Goal: Information Seeking & Learning: Learn about a topic

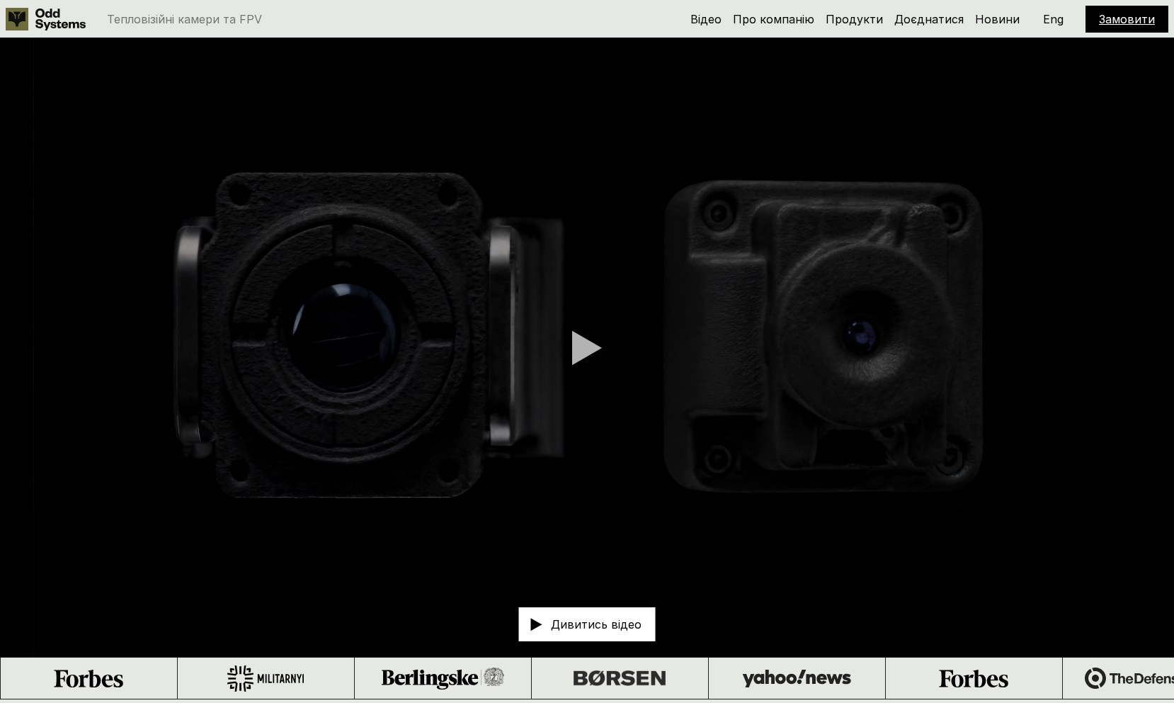
click at [1051, 13] on p "Eng" at bounding box center [1053, 18] width 21 height 11
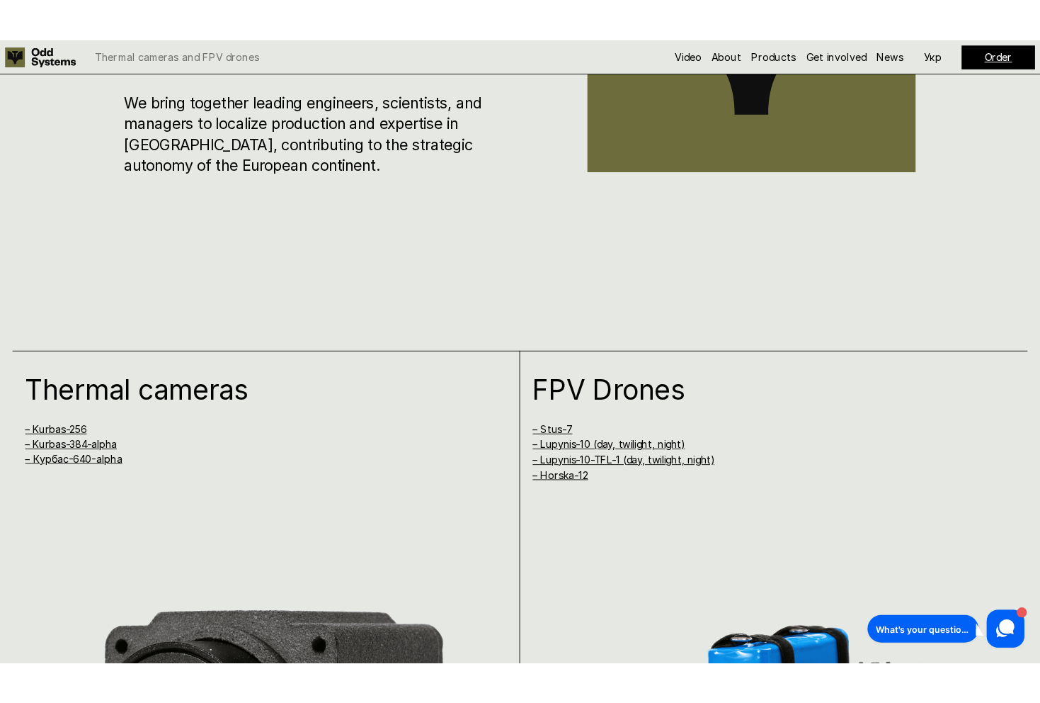
scroll to position [1364, 0]
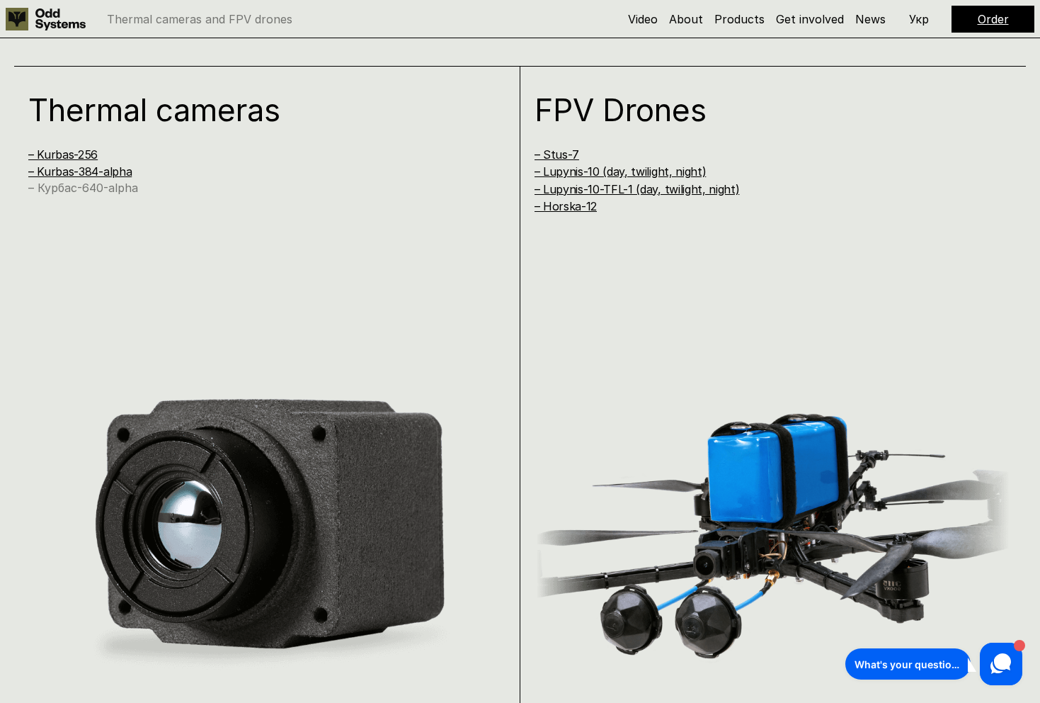
click at [112, 185] on link "– Курбас-640-alpha" at bounding box center [83, 188] width 110 height 14
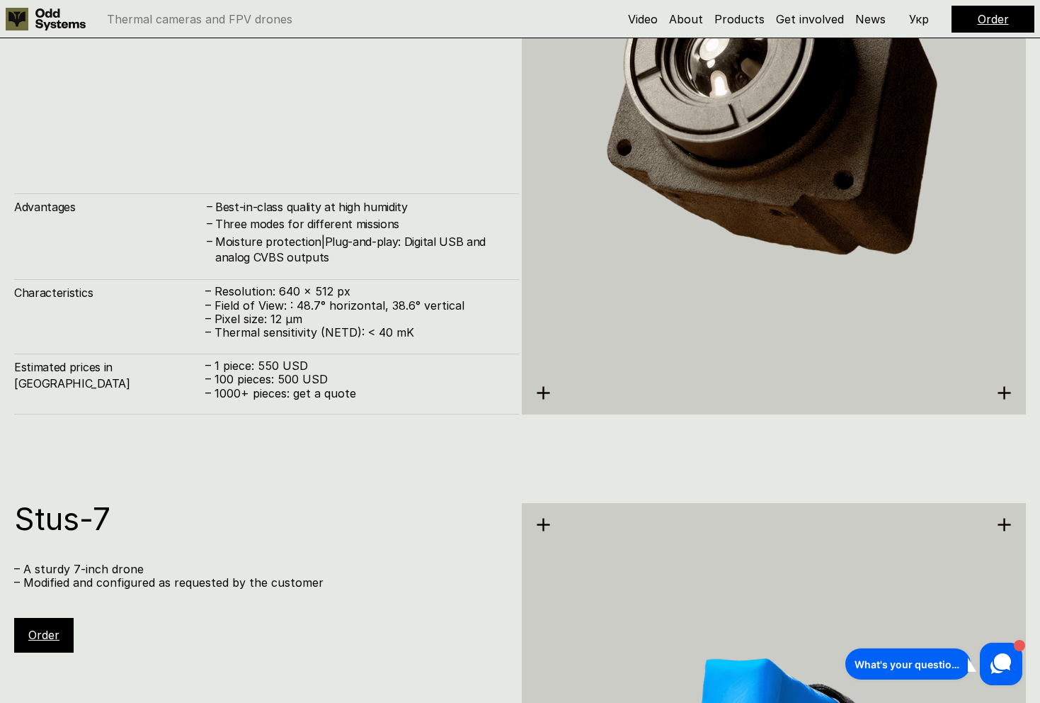
scroll to position [3753, 0]
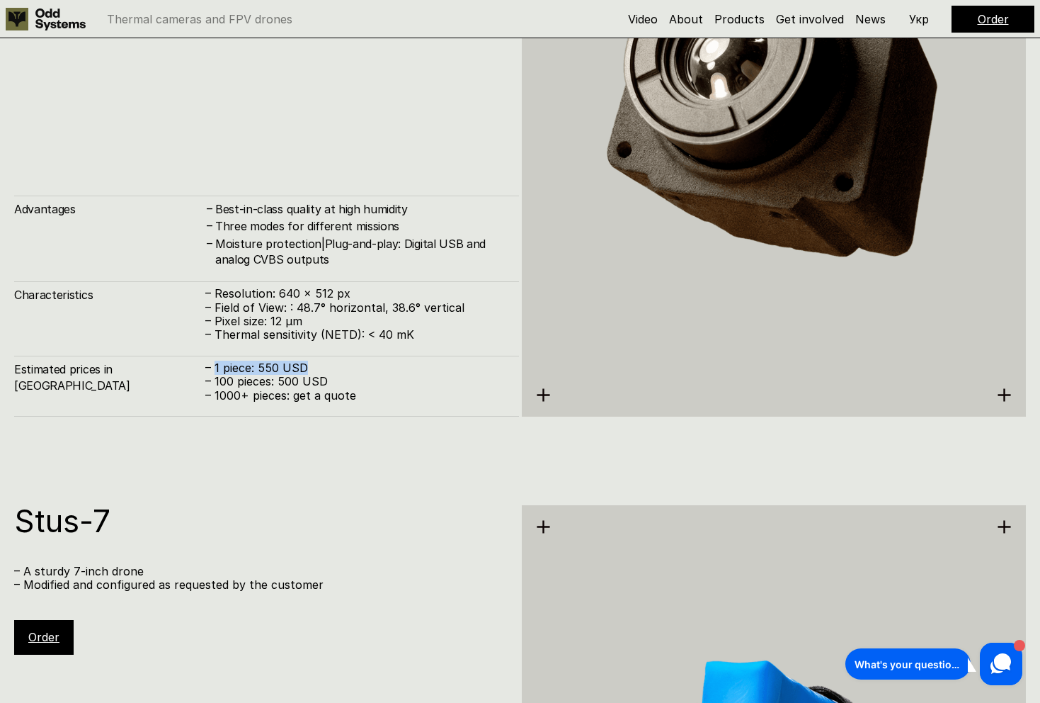
drag, startPoint x: 215, startPoint y: 367, endPoint x: 343, endPoint y: 371, distance: 127.6
click at [343, 371] on p "– 1 piece: 550 USD" at bounding box center [355, 367] width 300 height 13
drag, startPoint x: 215, startPoint y: 396, endPoint x: 305, endPoint y: 399, distance: 90.0
click at [300, 399] on p "– 1000+ pieces: get a quote" at bounding box center [355, 395] width 300 height 13
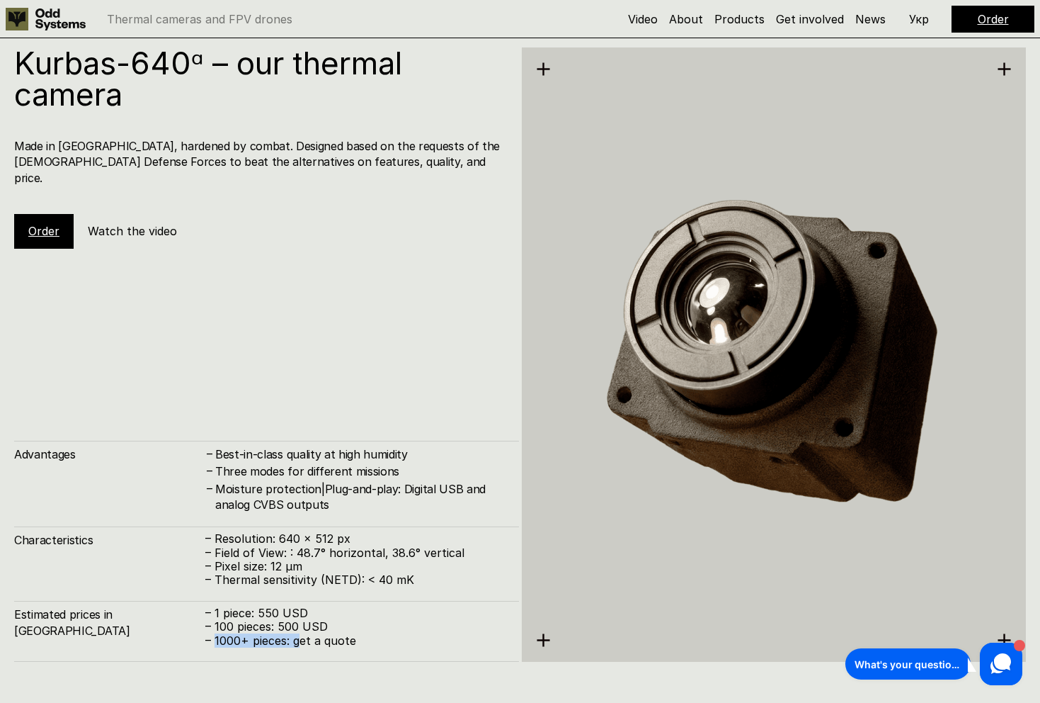
scroll to position [3503, 0]
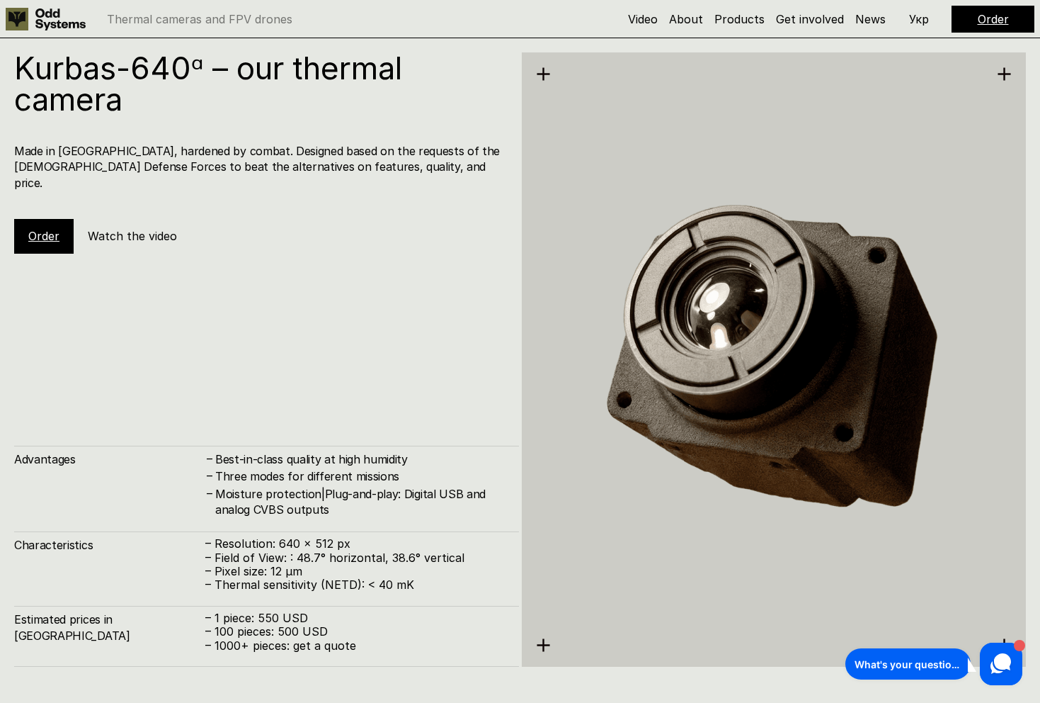
click at [376, 644] on p "– 1000+ pieces: get a quote" at bounding box center [355, 645] width 300 height 13
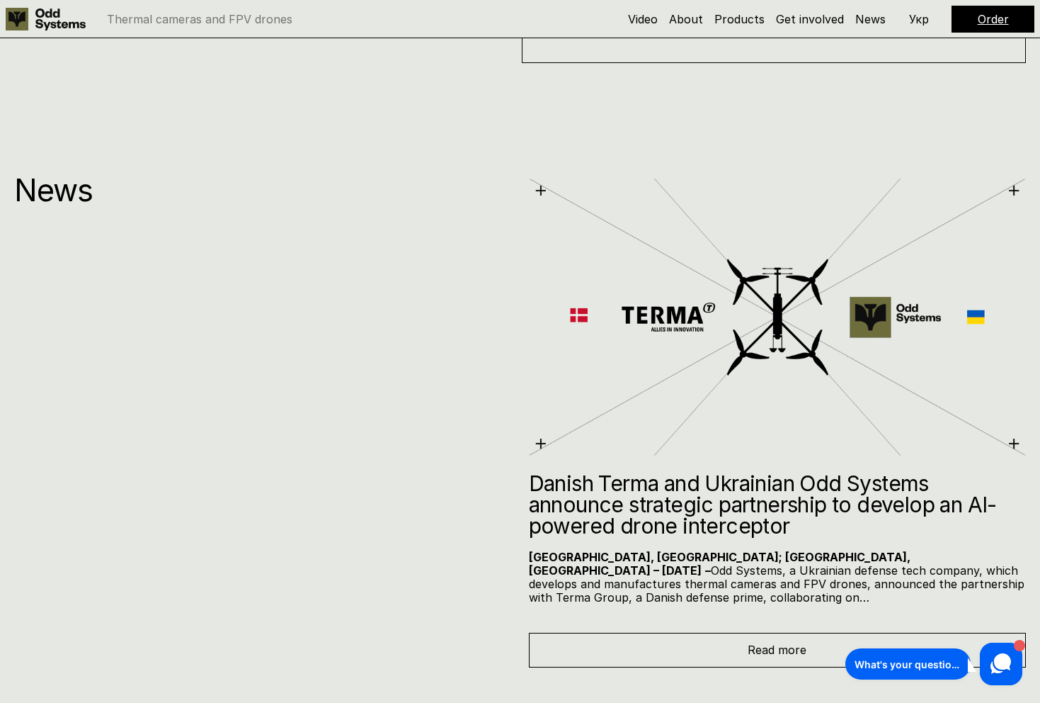
scroll to position [7600, 0]
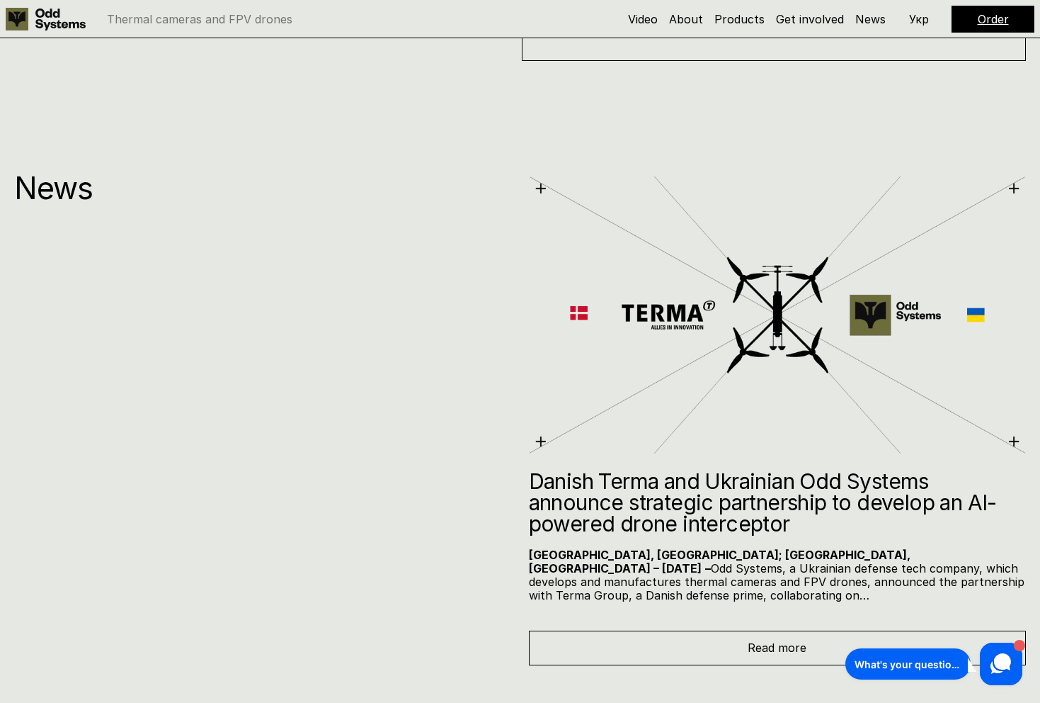
drag, startPoint x: 518, startPoint y: 480, endPoint x: 870, endPoint y: 526, distance: 354.9
click at [870, 526] on div "News Danish Terma and Ukrainian Odd Systems announce strategic partnership to d…" at bounding box center [520, 391] width 1040 height 547
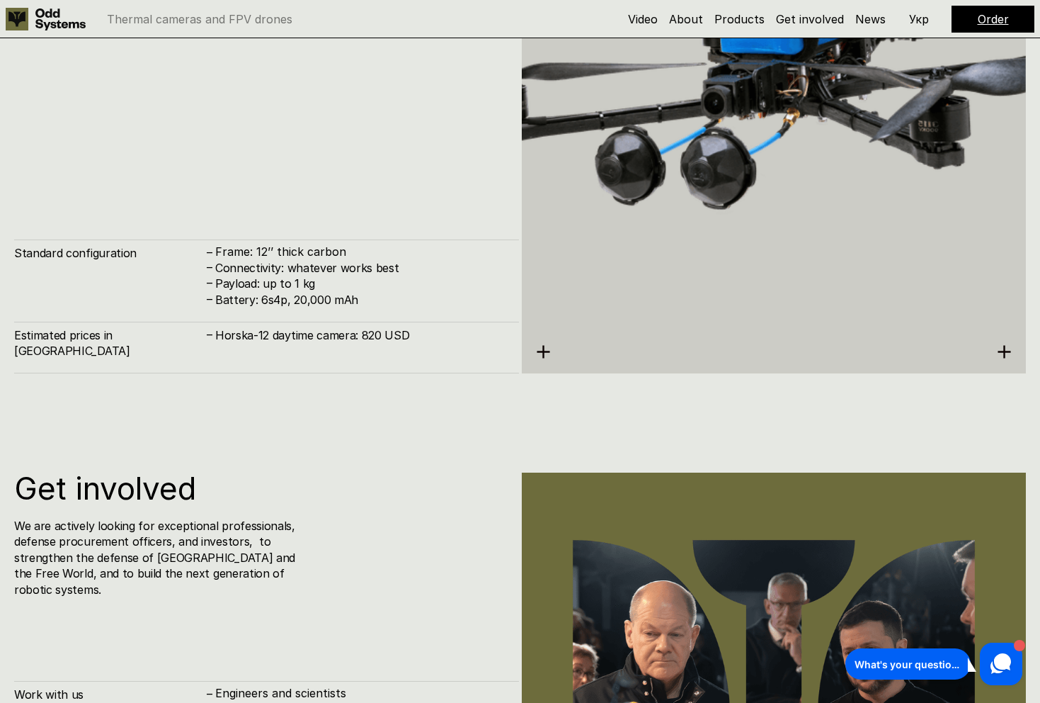
scroll to position [6423, 0]
